Goal: Transaction & Acquisition: Purchase product/service

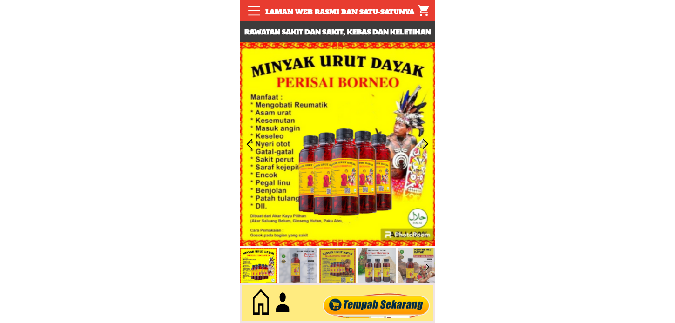
type input "[PERSON_NAME]"
type input "0107970606"
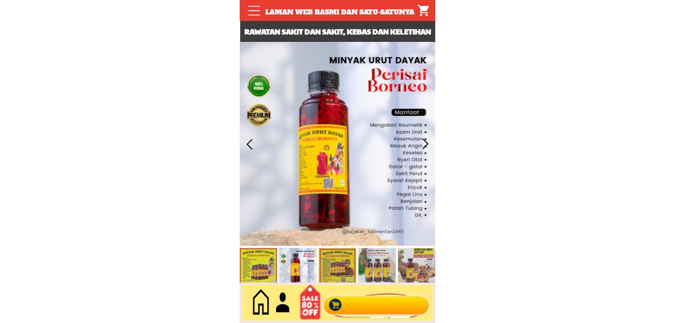
click at [394, 297] on div at bounding box center [376, 303] width 113 height 31
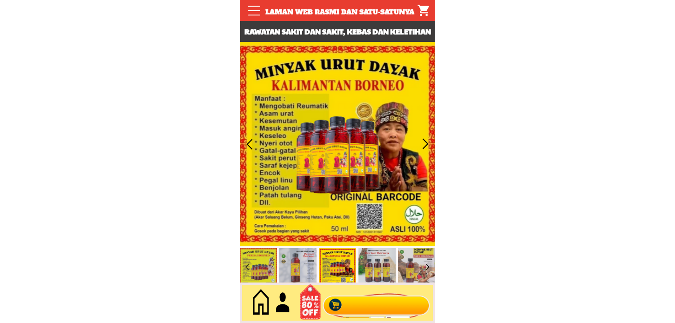
click at [379, 300] on div at bounding box center [376, 303] width 113 height 31
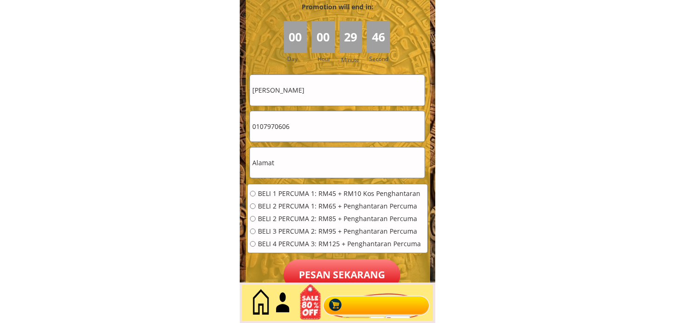
scroll to position [4247, 0]
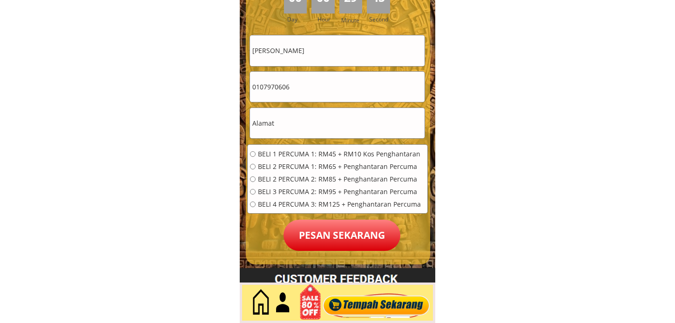
click at [354, 65] on input "[PERSON_NAME]" at bounding box center [337, 50] width 175 height 30
click at [366, 50] on input "[PERSON_NAME]" at bounding box center [337, 50] width 175 height 30
paste input "Rohmani"
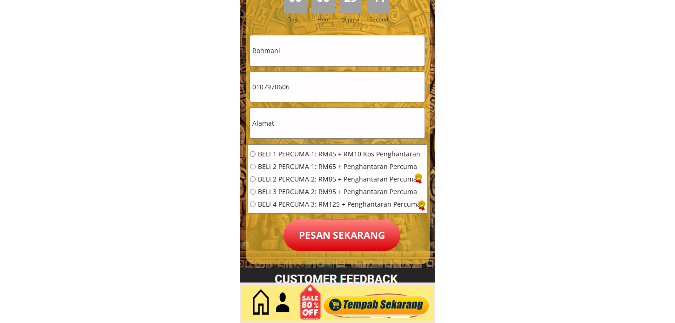
type input "Rohmani"
click at [318, 90] on input "0107970606" at bounding box center [337, 87] width 175 height 30
paste input "82901655"
type input "0182901655"
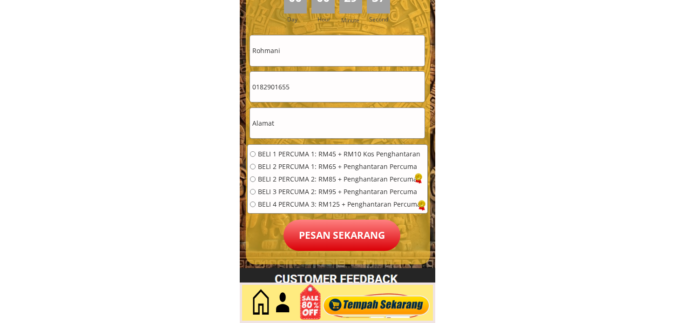
click at [323, 114] on input "text" at bounding box center [337, 123] width 175 height 30
paste input "Lot 11 kg [GEOGRAPHIC_DATA]"
type input "Lot 11 kg [GEOGRAPHIC_DATA]"
click at [311, 156] on span "BELI 1 PERCUMA 1: RM45 + RM10 Kos Penghantaran" at bounding box center [339, 154] width 163 height 7
radio input "true"
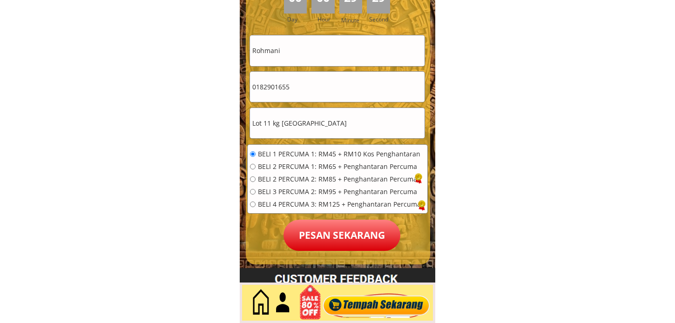
click at [331, 230] on p "Pesan sekarang" at bounding box center [342, 235] width 117 height 31
